Goal: Information Seeking & Learning: Learn about a topic

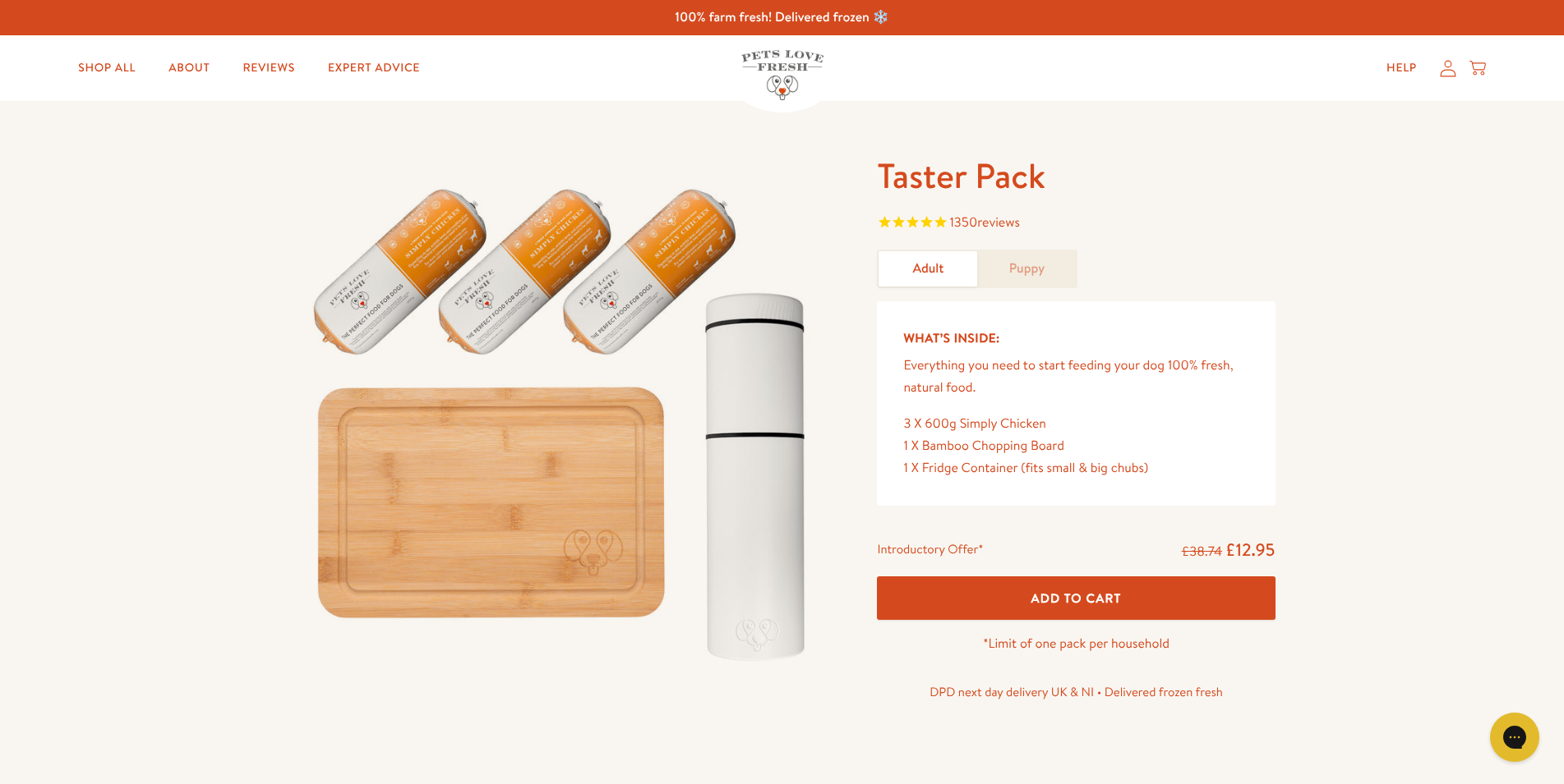
click at [1029, 278] on link "Puppy" at bounding box center [1026, 269] width 99 height 36
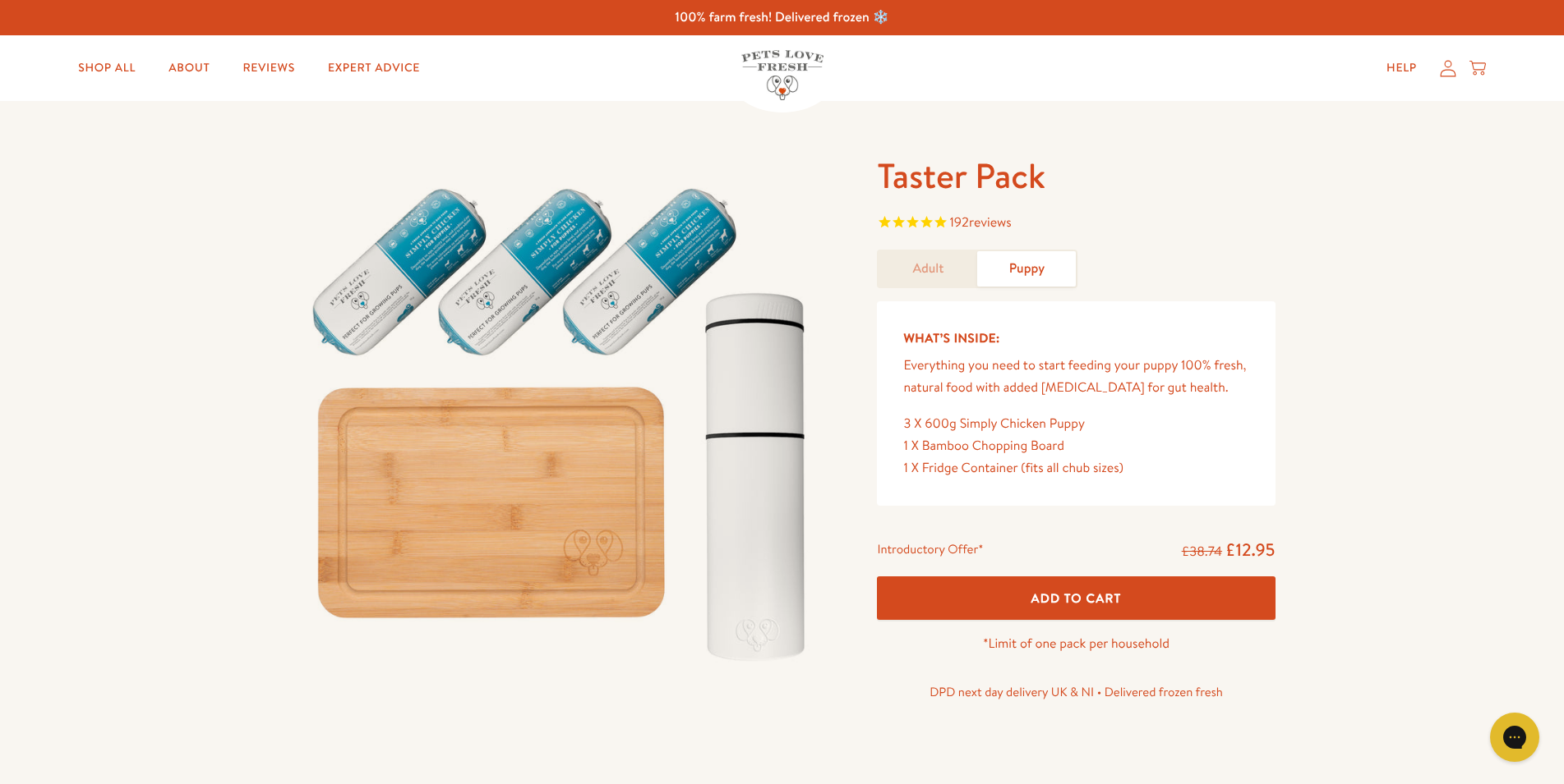
click at [941, 278] on link "Adult" at bounding box center [928, 269] width 99 height 36
click at [91, 71] on link "Shop All" at bounding box center [107, 67] width 84 height 33
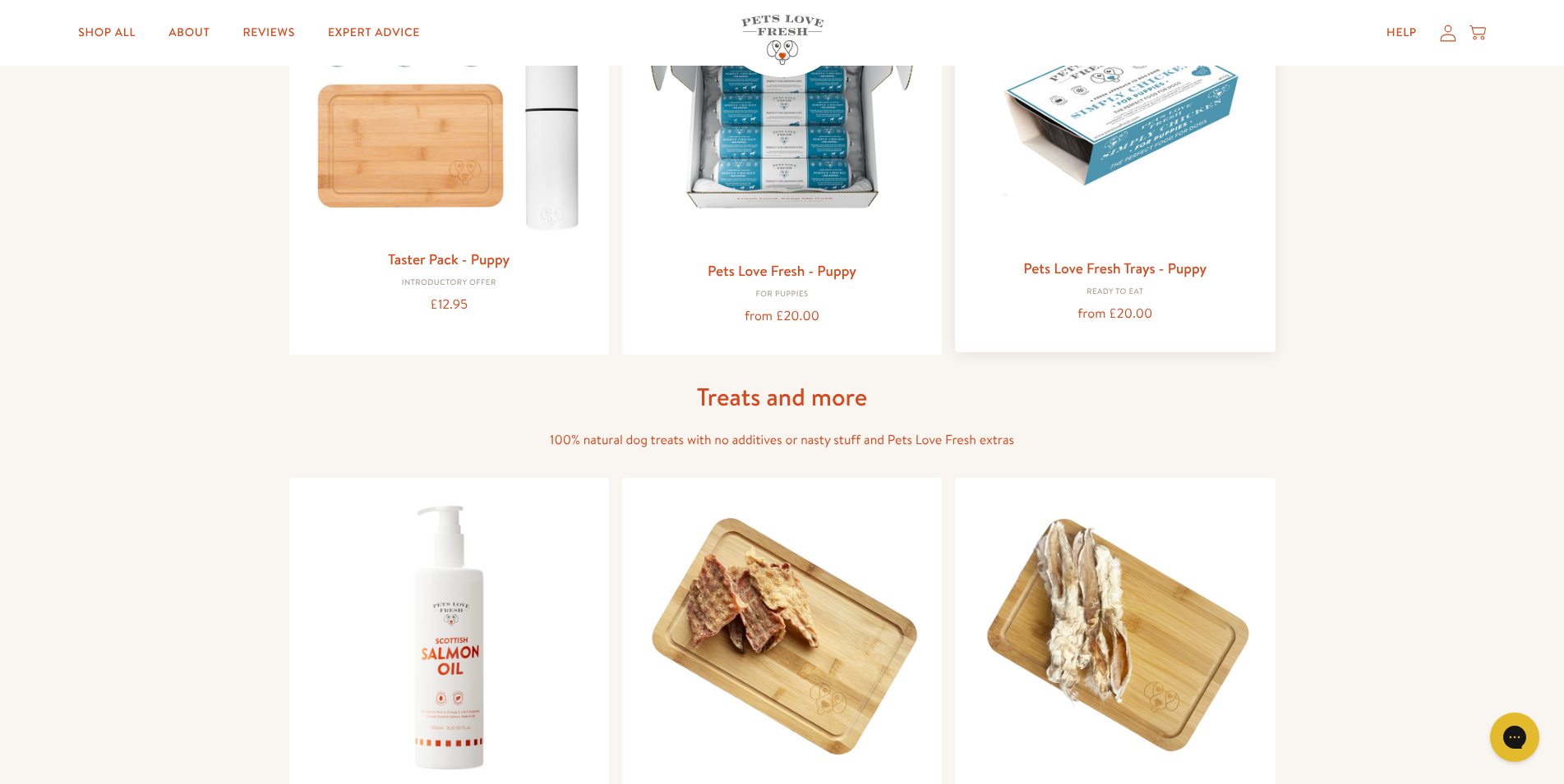
scroll to position [587, 0]
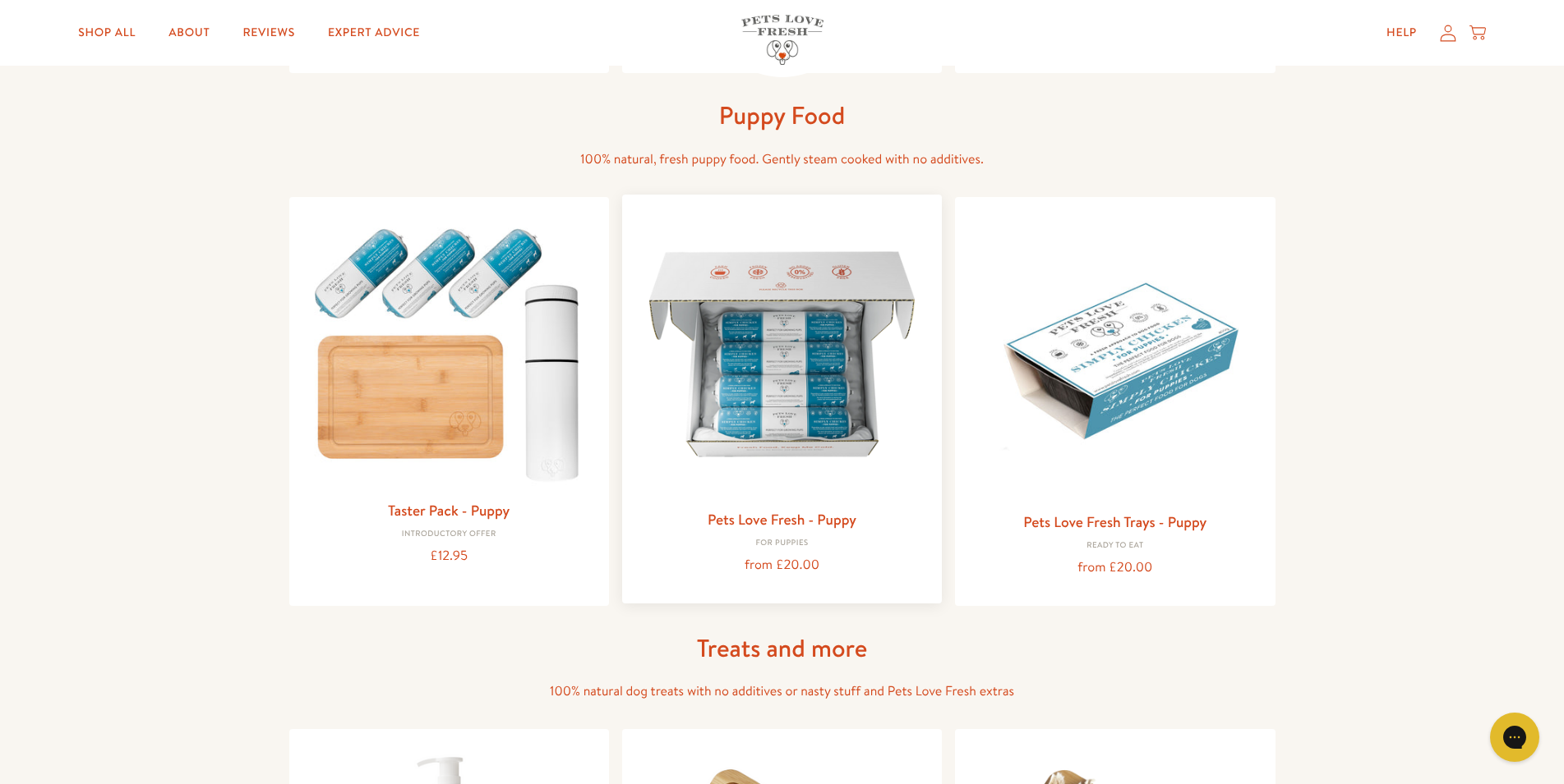
click at [824, 374] on img at bounding box center [782, 354] width 293 height 293
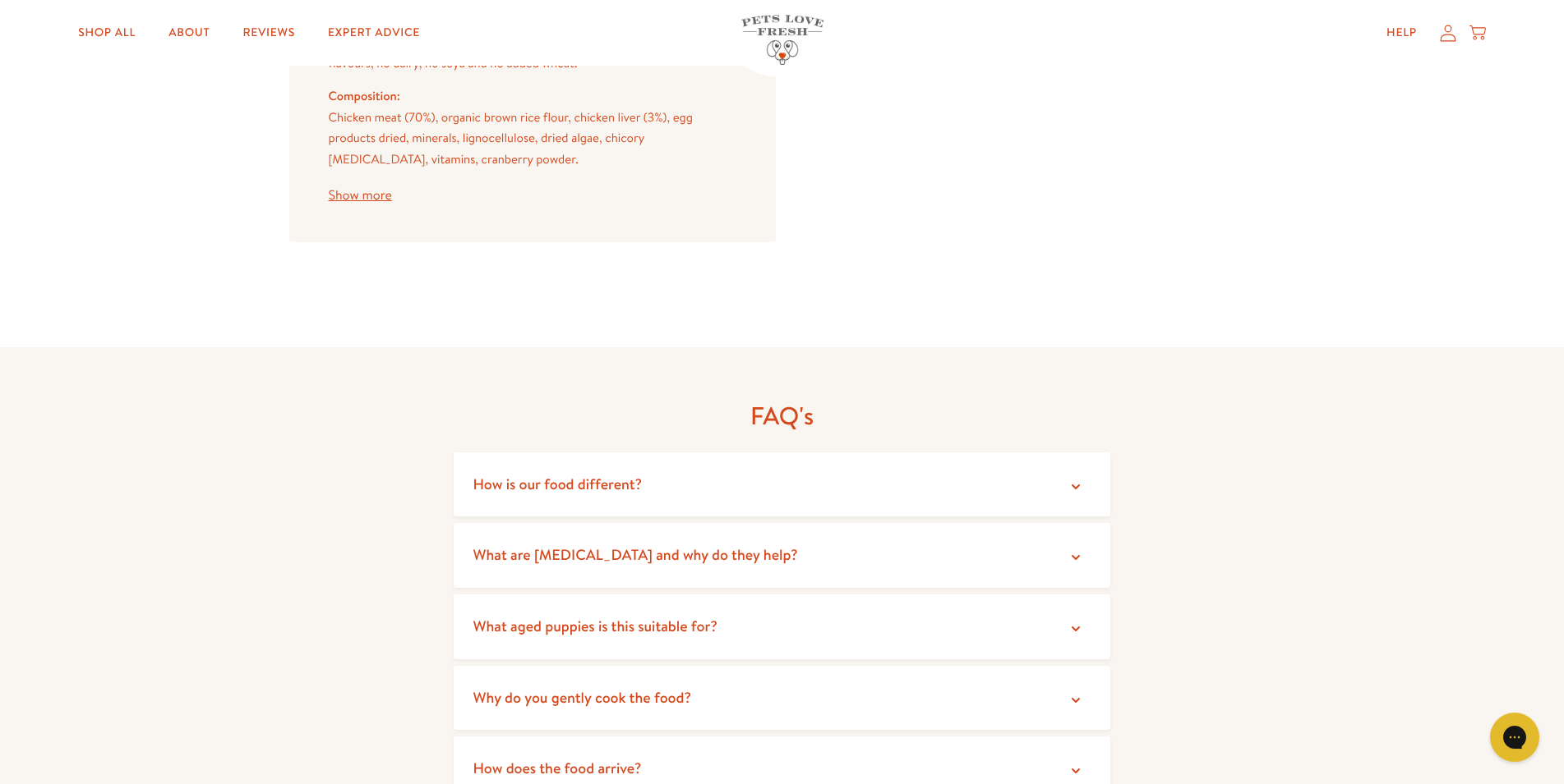
scroll to position [1759, 0]
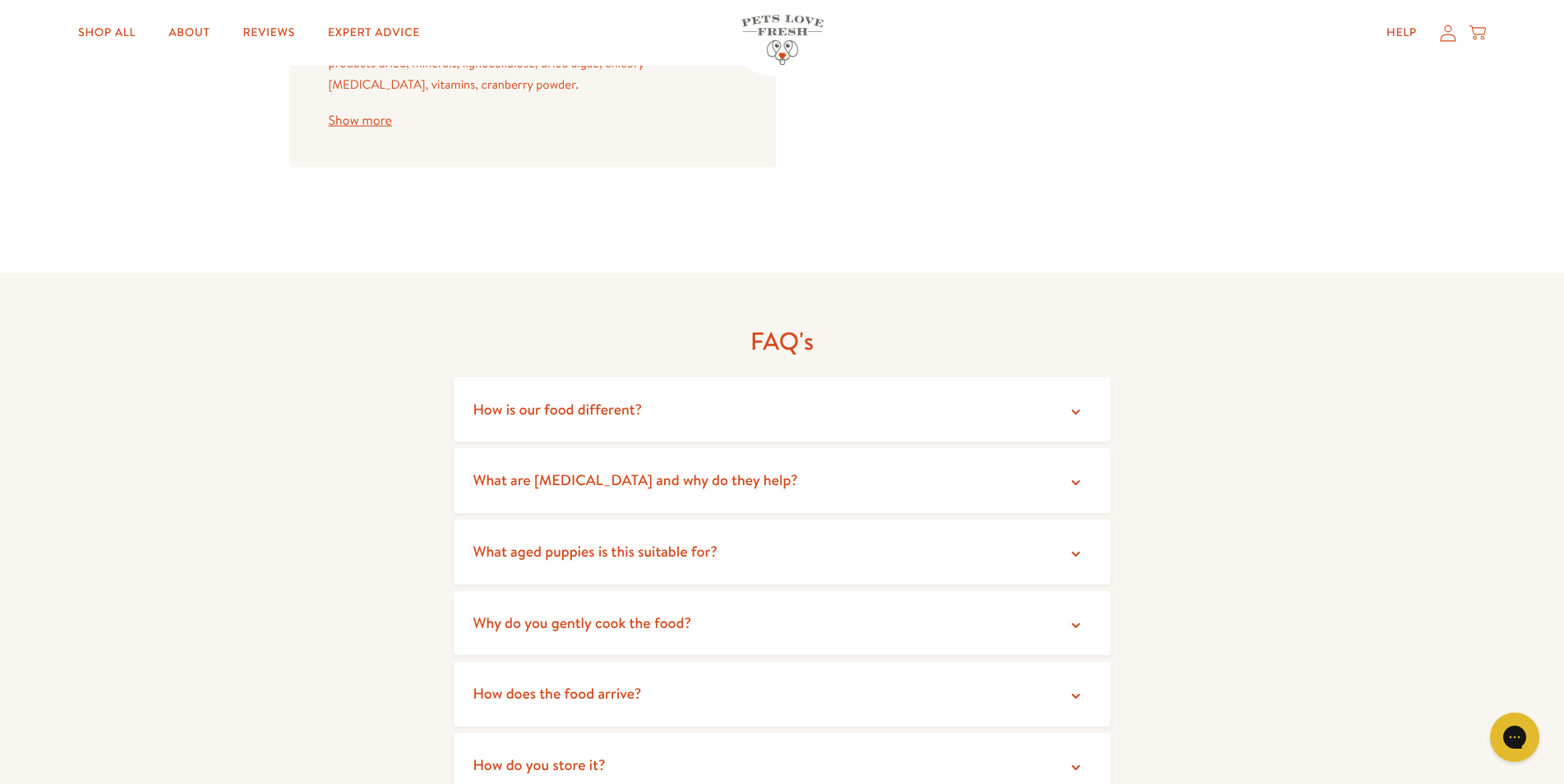
click at [881, 415] on summary "How is our food different?" at bounding box center [782, 410] width 657 height 65
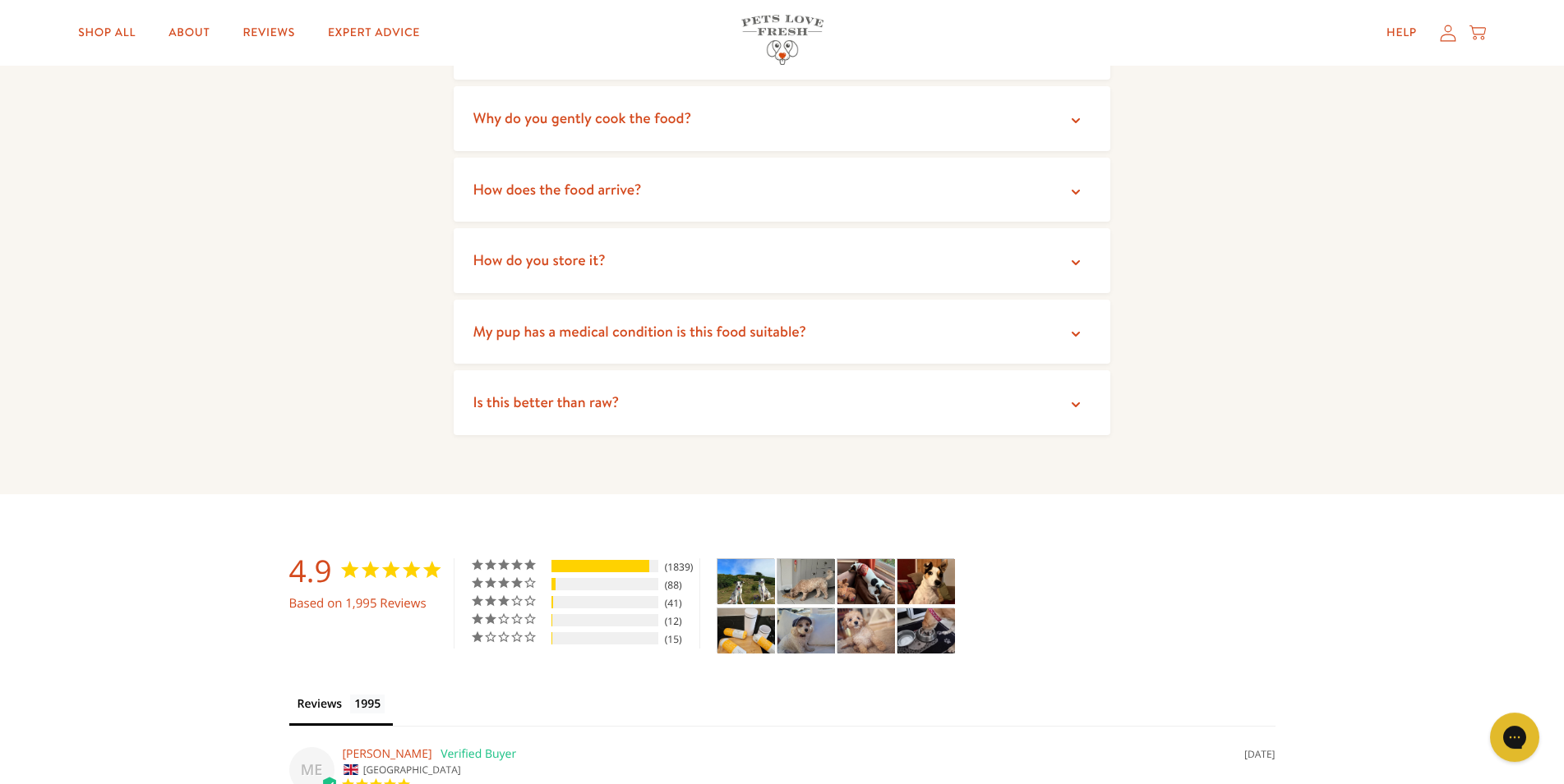
scroll to position [2597, 0]
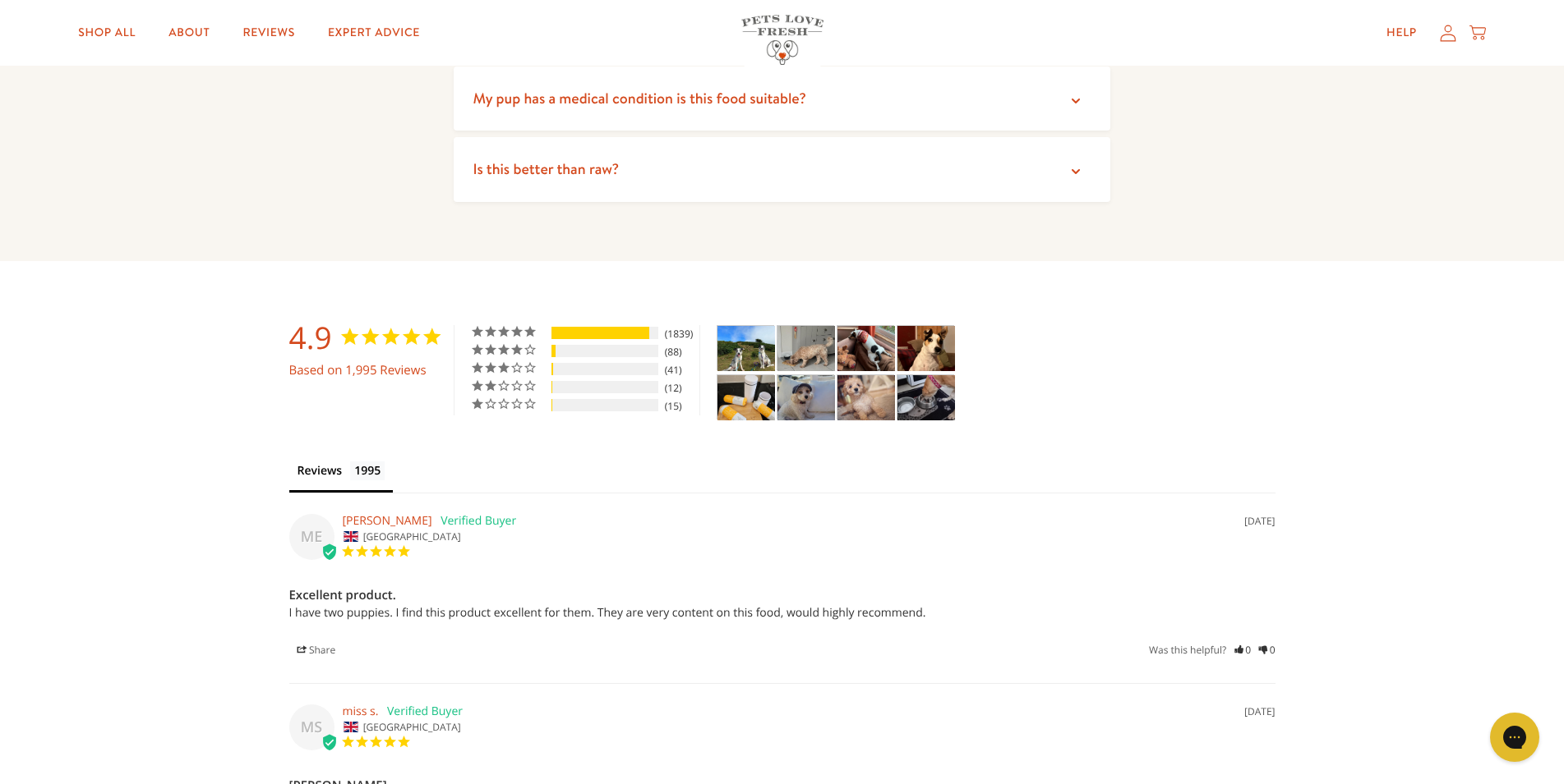
click at [814, 369] on img "Taster Pack - Adult - Customer Photo From Hannah Beckingham" at bounding box center [806, 349] width 57 height 45
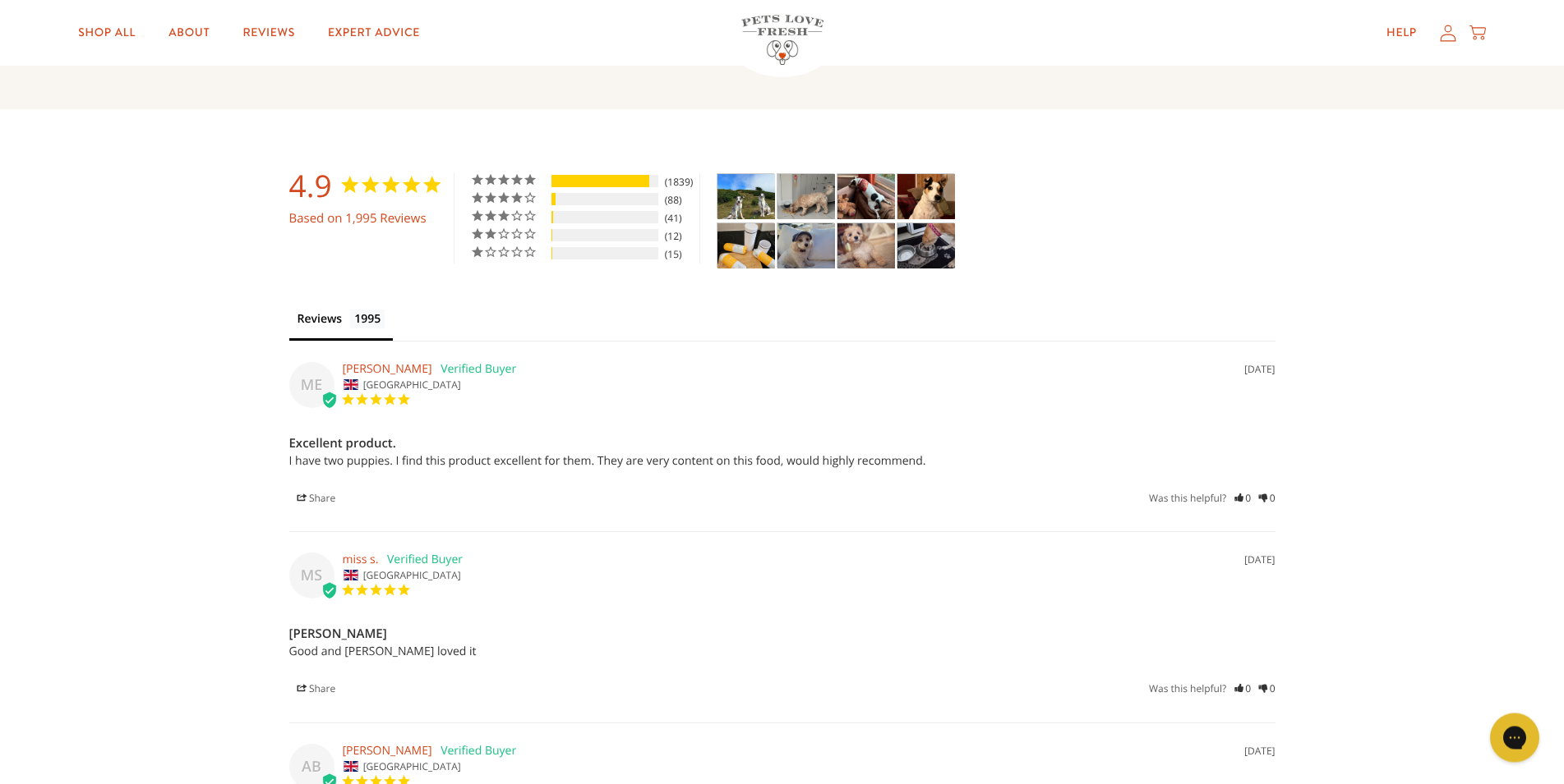
scroll to position [2764, 0]
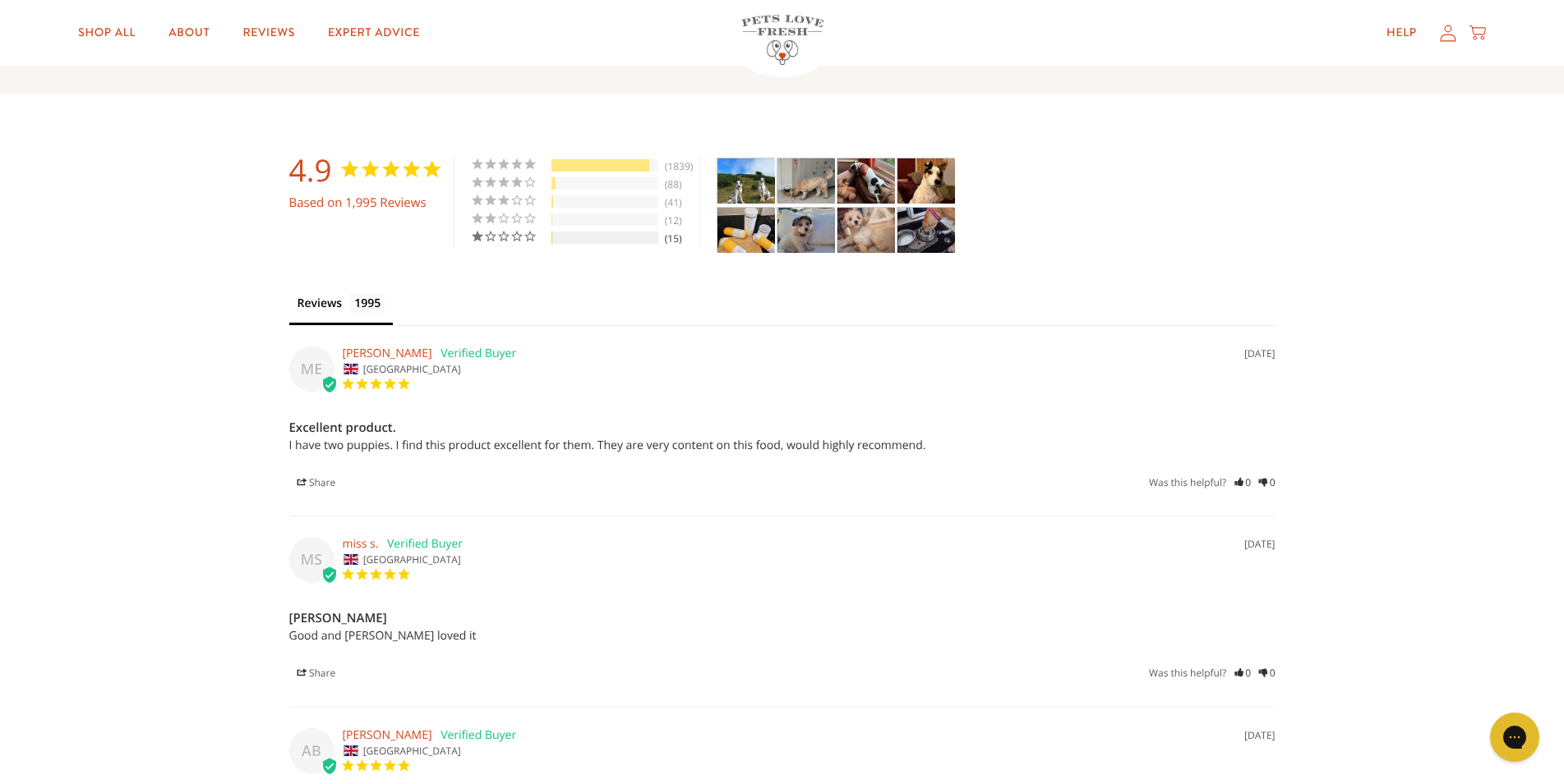
click at [487, 244] on div "1 ★" at bounding box center [509, 237] width 78 height 14
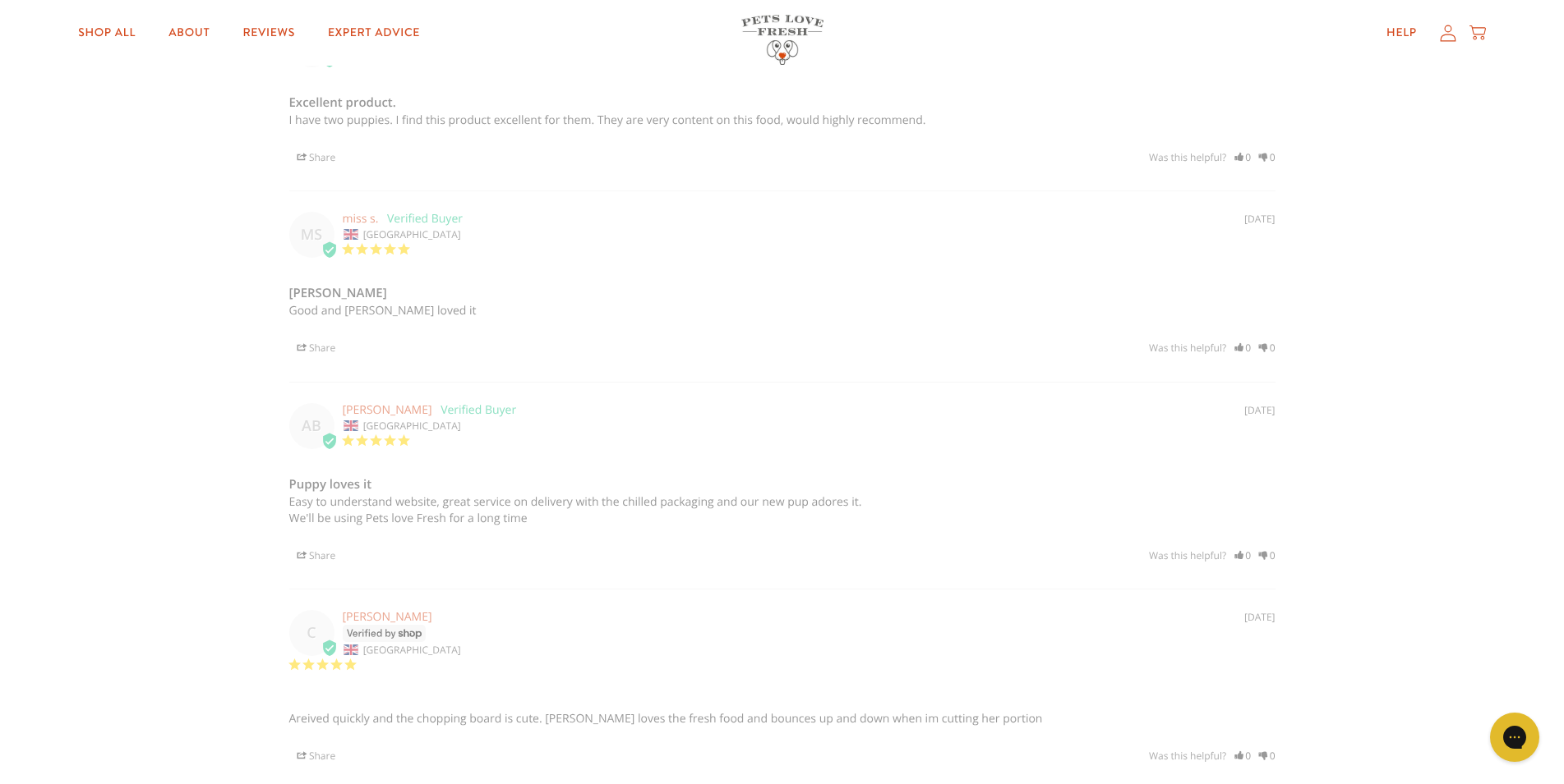
scroll to position [3093, 0]
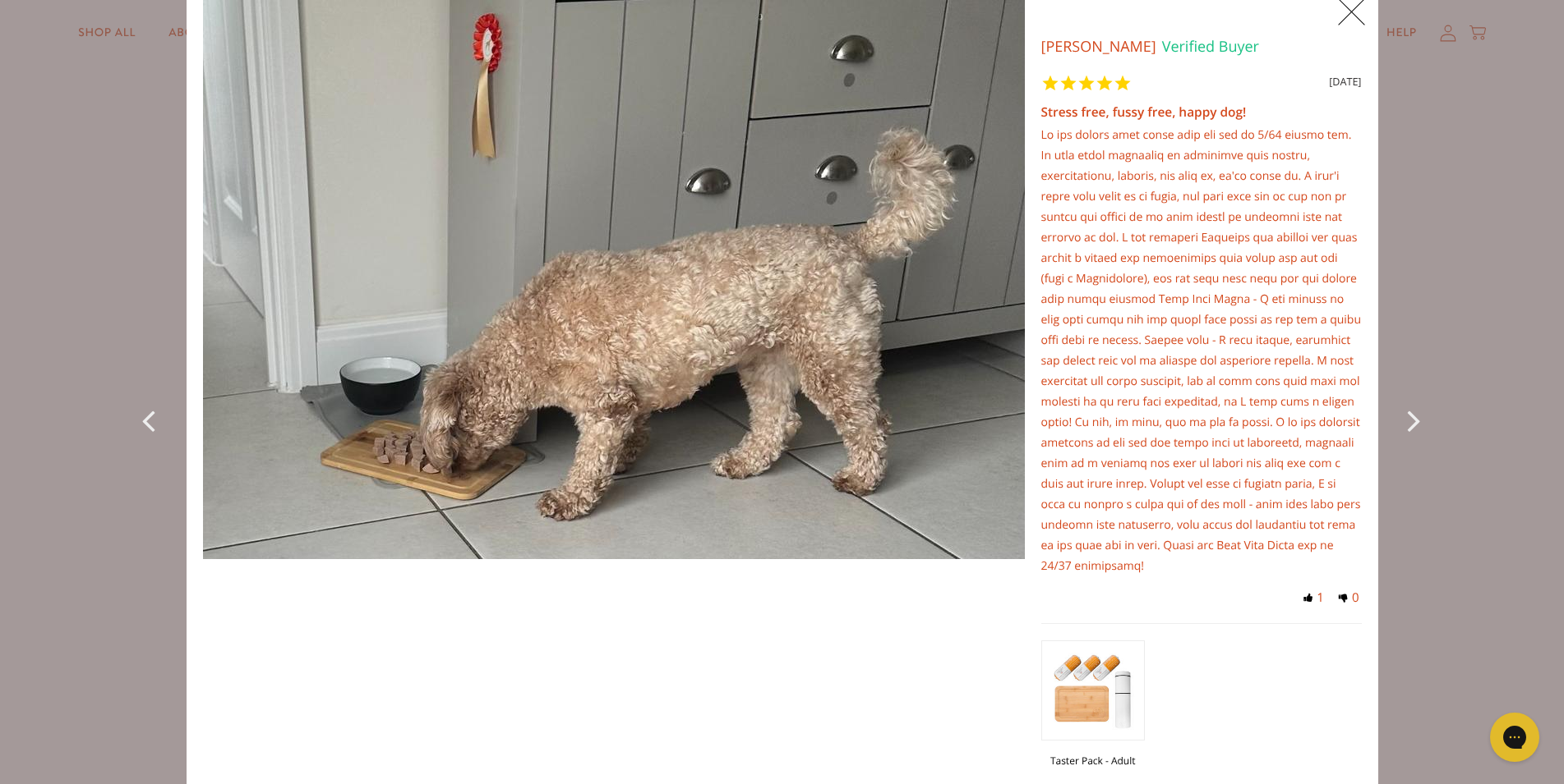
click at [1349, 12] on span "X" at bounding box center [1351, 13] width 37 height 41
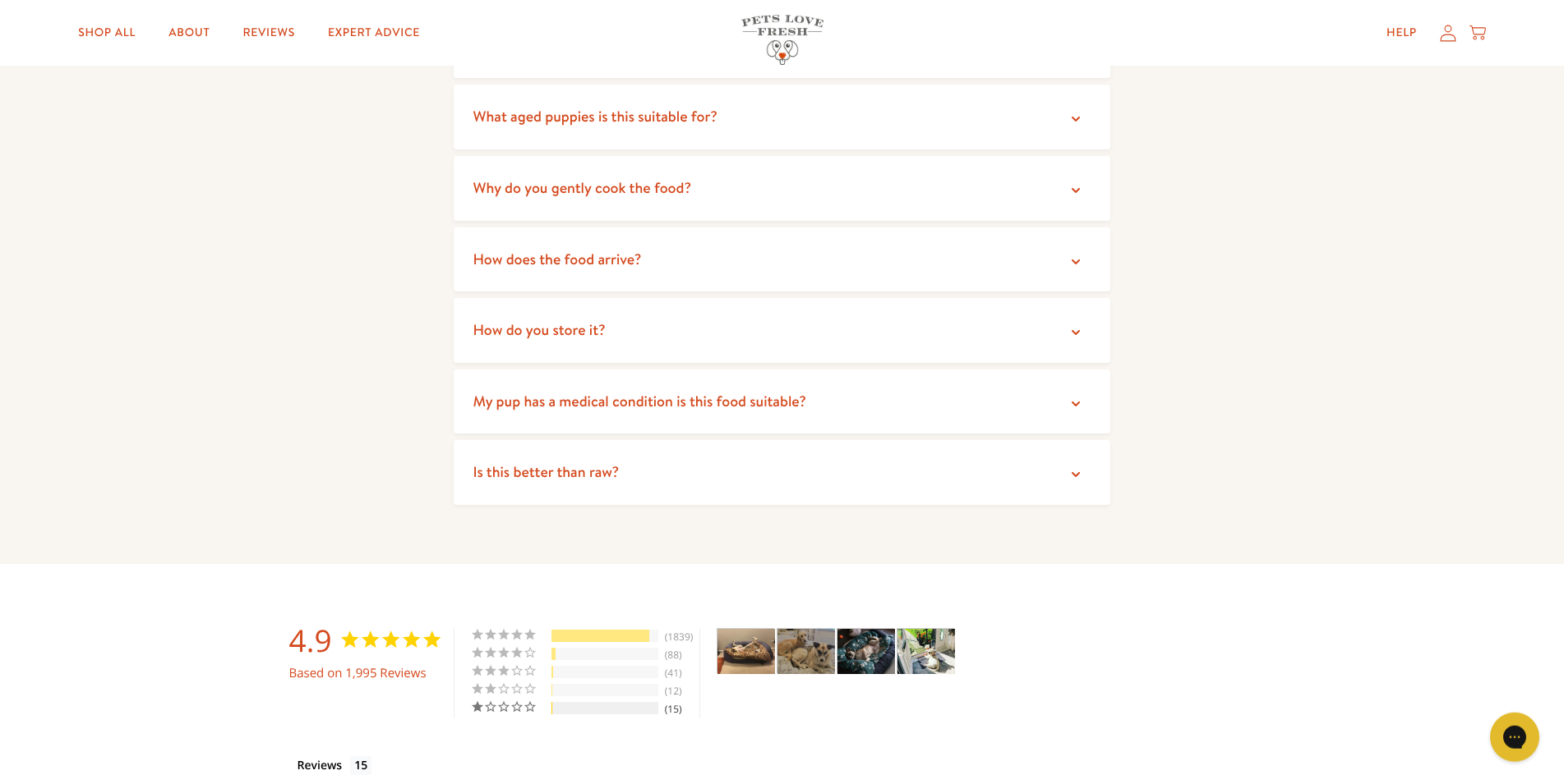
scroll to position [2255, 0]
